Goal: Task Accomplishment & Management: Use online tool/utility

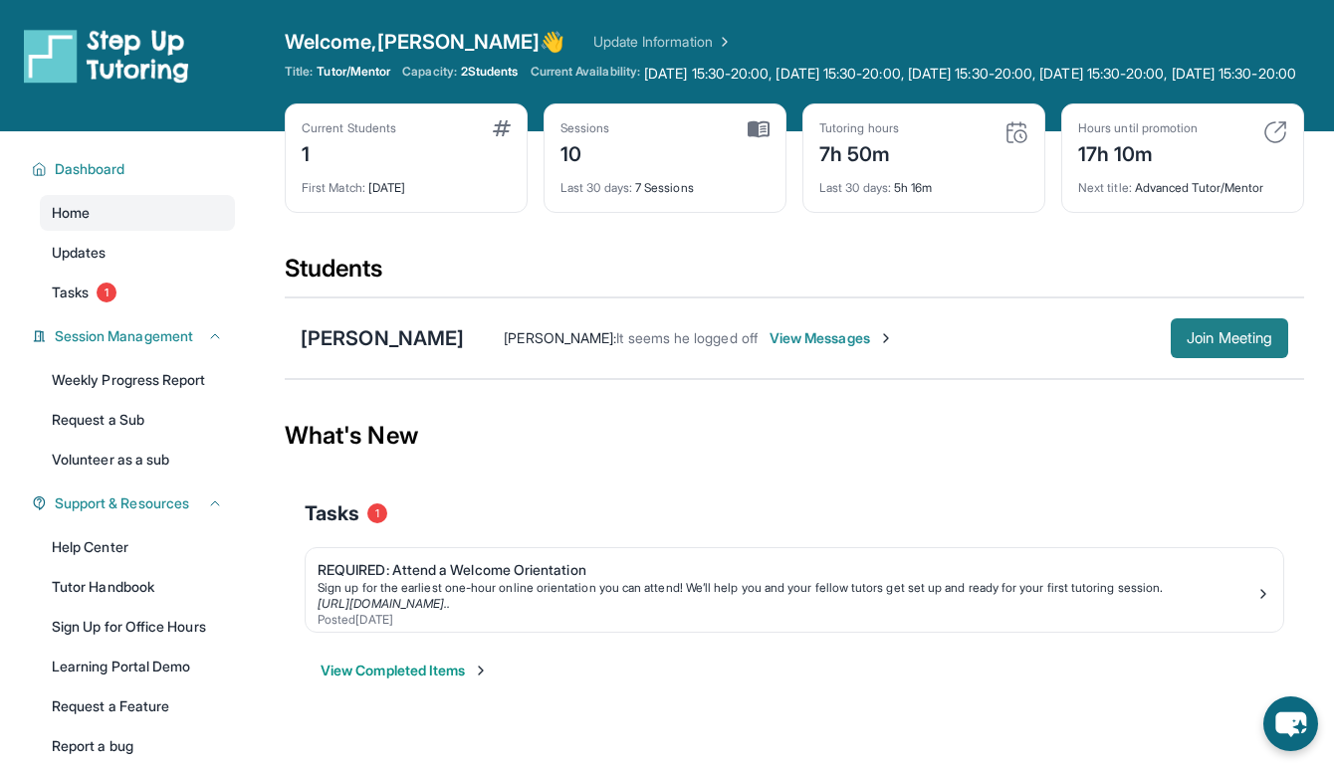
click at [1210, 344] on span "Join Meeting" at bounding box center [1229, 338] width 86 height 12
click at [1220, 344] on span "Join Meeting" at bounding box center [1229, 338] width 86 height 12
click at [1225, 344] on span "Join Meeting" at bounding box center [1229, 338] width 86 height 12
click at [1195, 344] on span "Join Meeting" at bounding box center [1229, 338] width 86 height 12
click at [1210, 344] on span "Join Meeting" at bounding box center [1229, 338] width 86 height 12
